Goal: Task Accomplishment & Management: Manage account settings

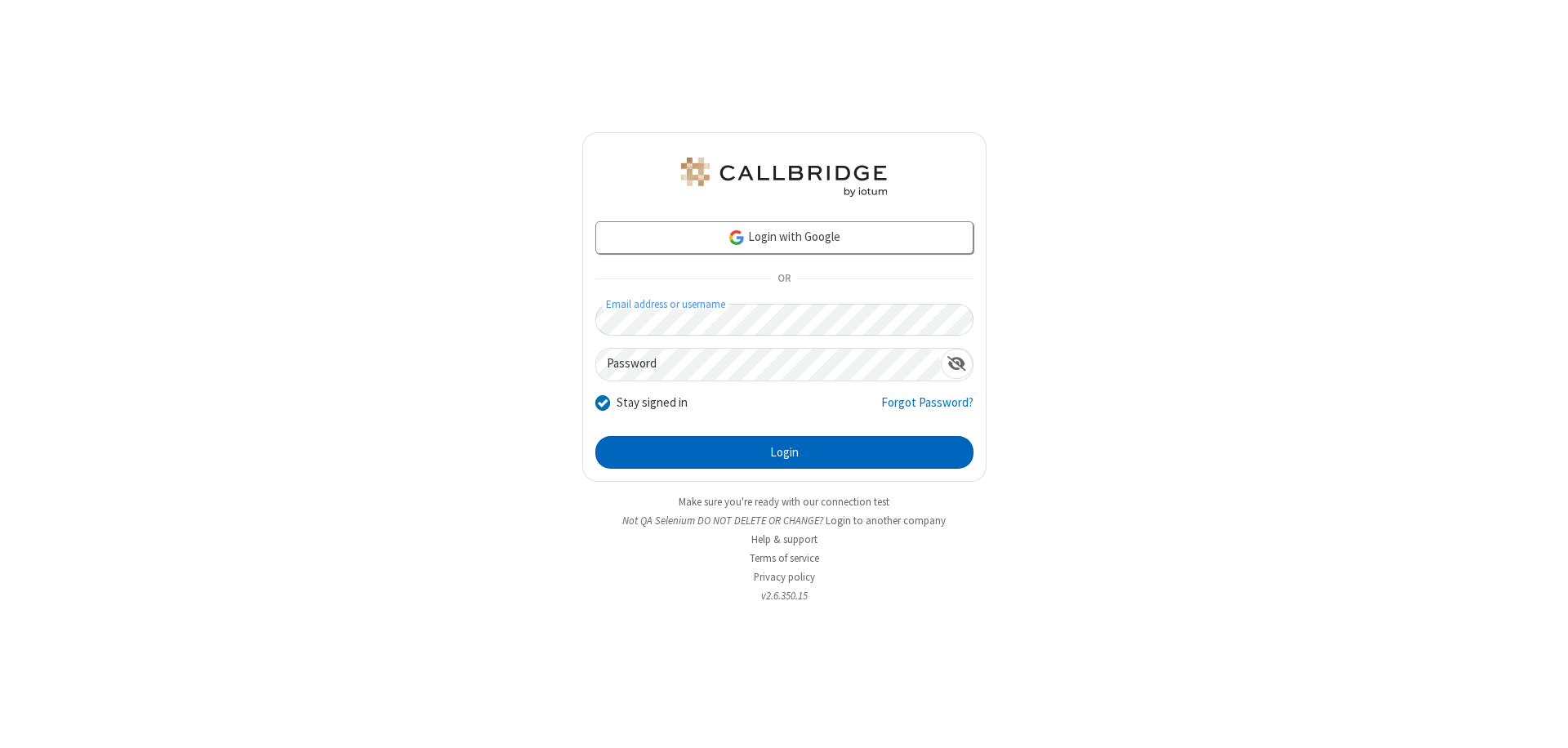
click at [784, 452] on button "Login" at bounding box center [784, 452] width 378 height 32
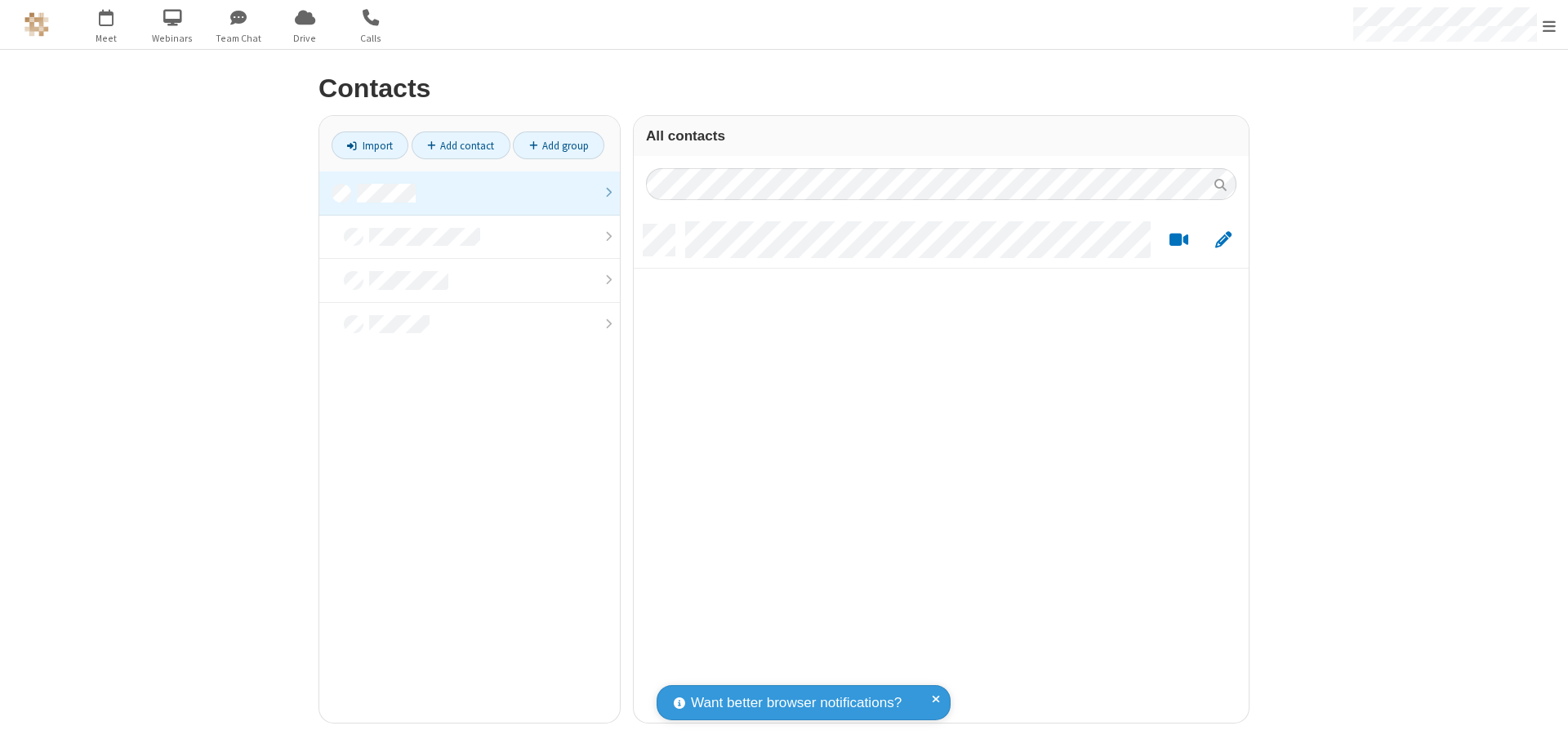
scroll to position [498, 603]
click at [469, 193] on link at bounding box center [469, 194] width 300 height 44
click at [461, 145] on link "Add contact" at bounding box center [461, 145] width 99 height 28
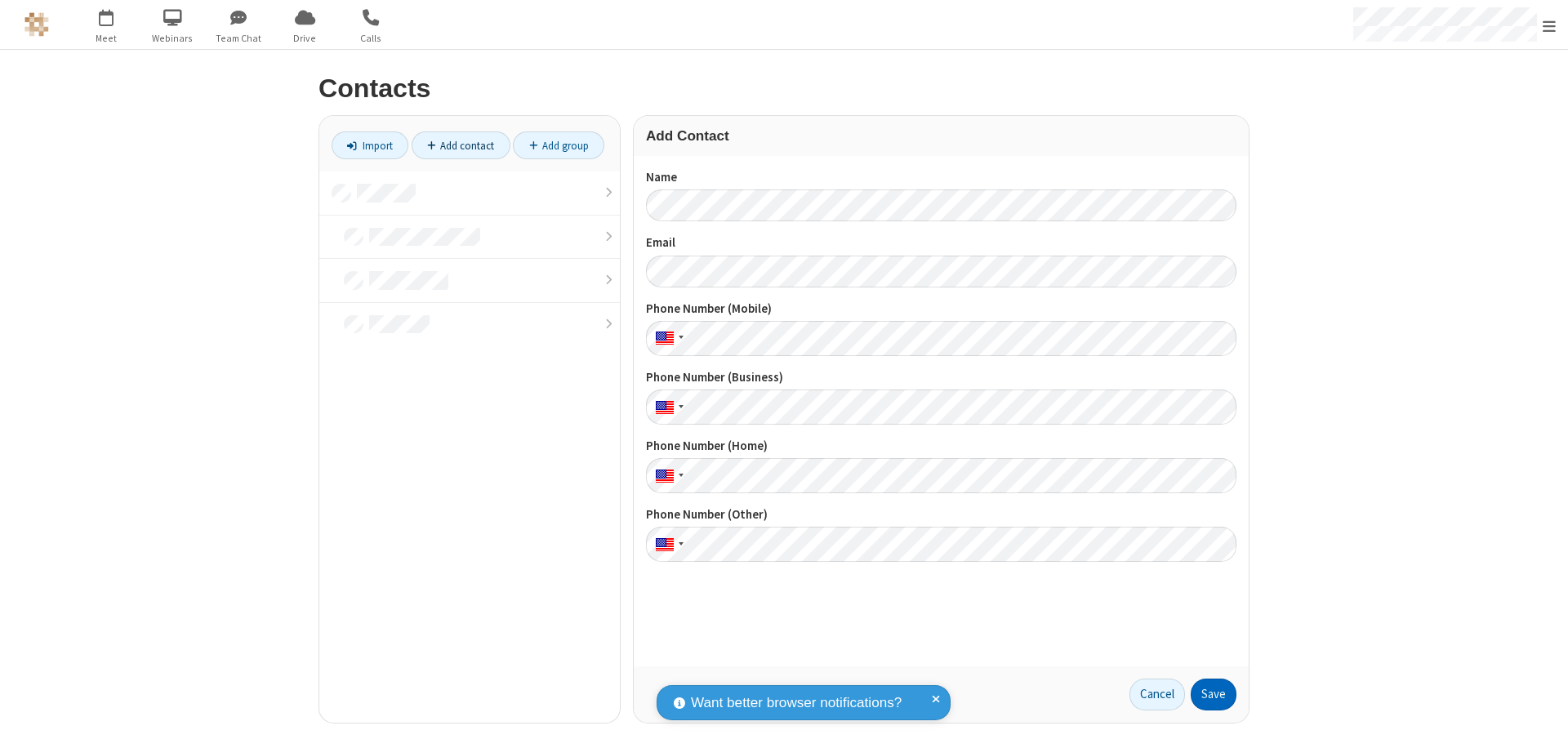
click at [1213, 694] on button "Save" at bounding box center [1213, 694] width 46 height 32
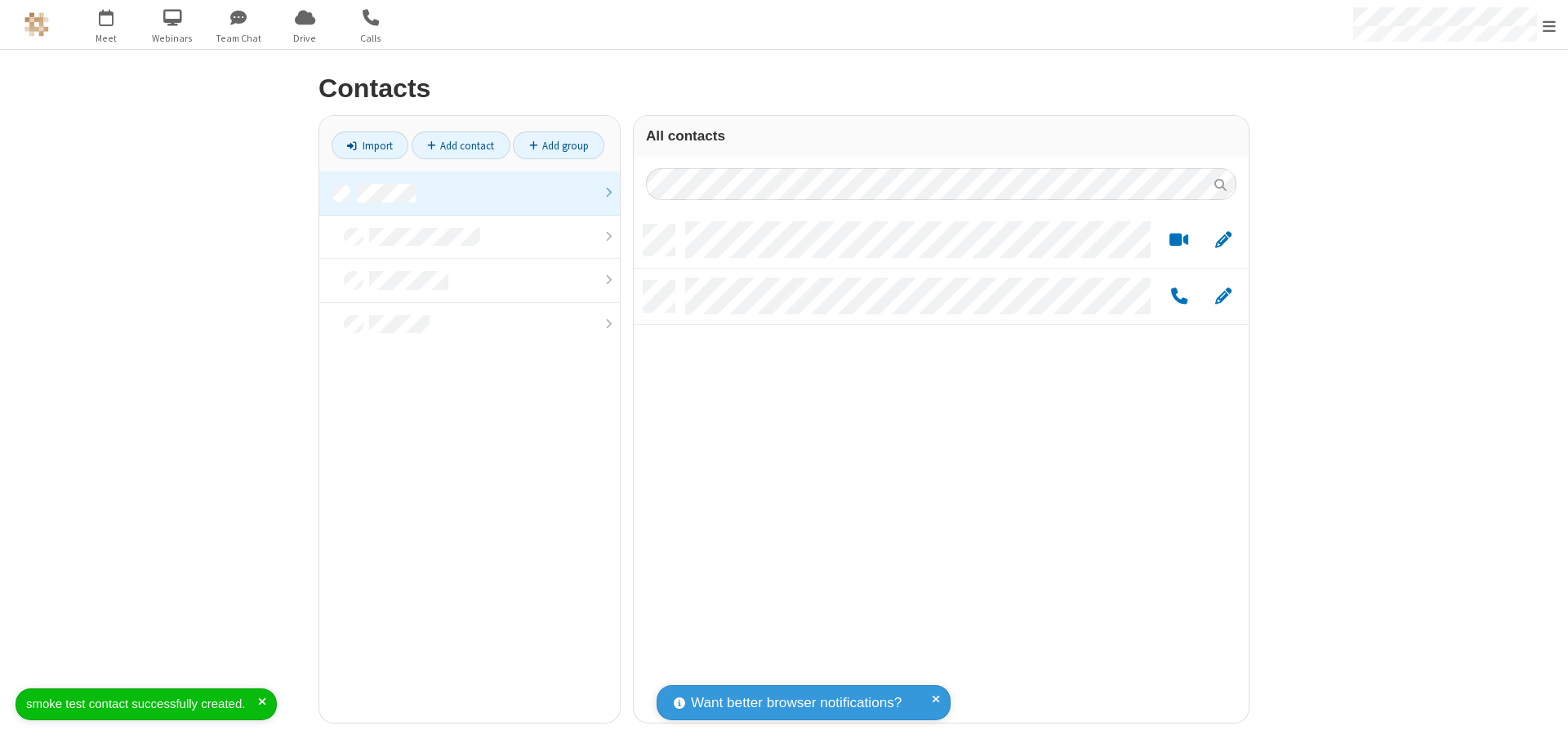
scroll to position [498, 603]
click at [461, 145] on link "Add contact" at bounding box center [461, 145] width 99 height 28
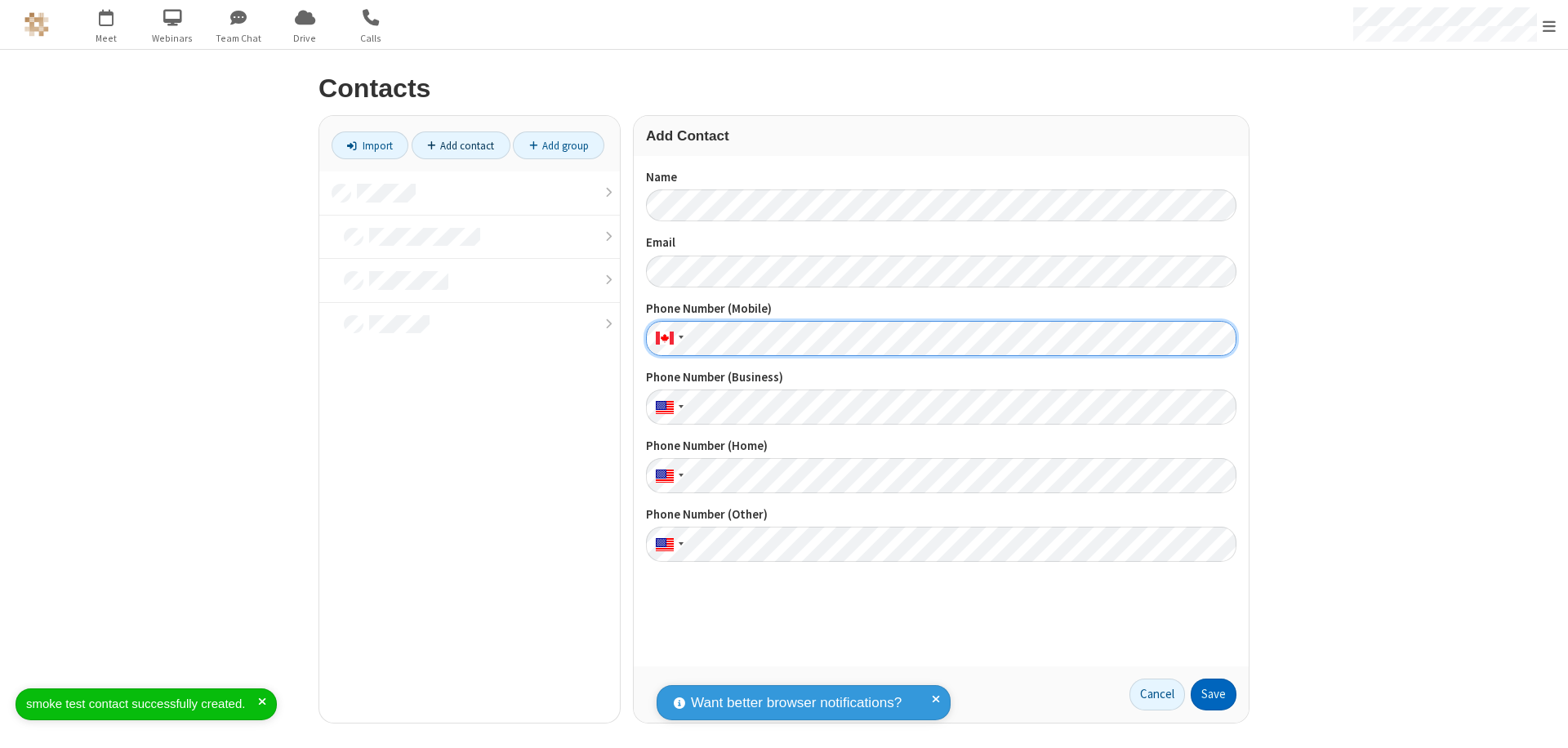
click at [1213, 694] on button "Save" at bounding box center [1213, 694] width 46 height 32
